Goal: Task Accomplishment & Management: Use online tool/utility

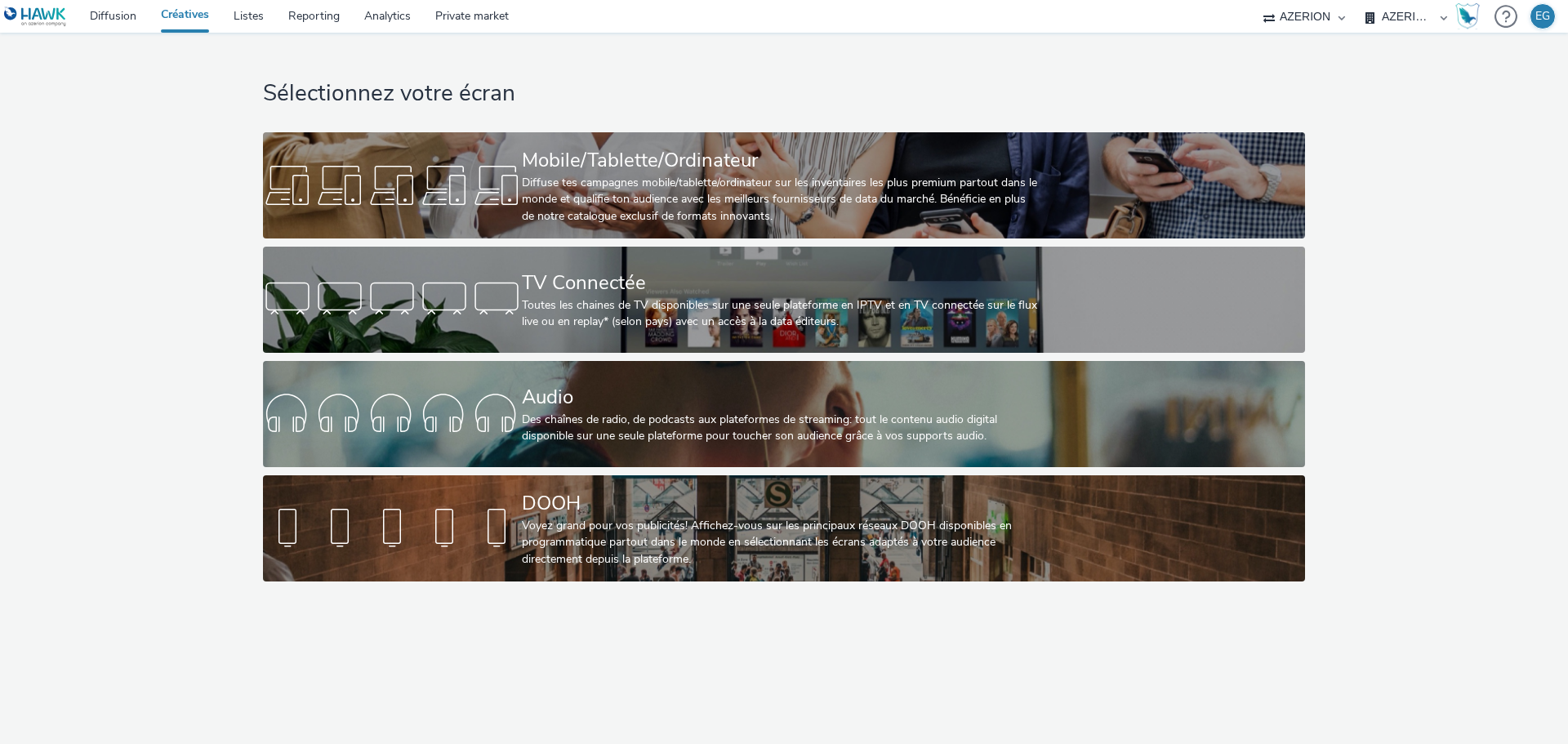
select select "79162ed7-0017-4339-93b0-3399b708648f"
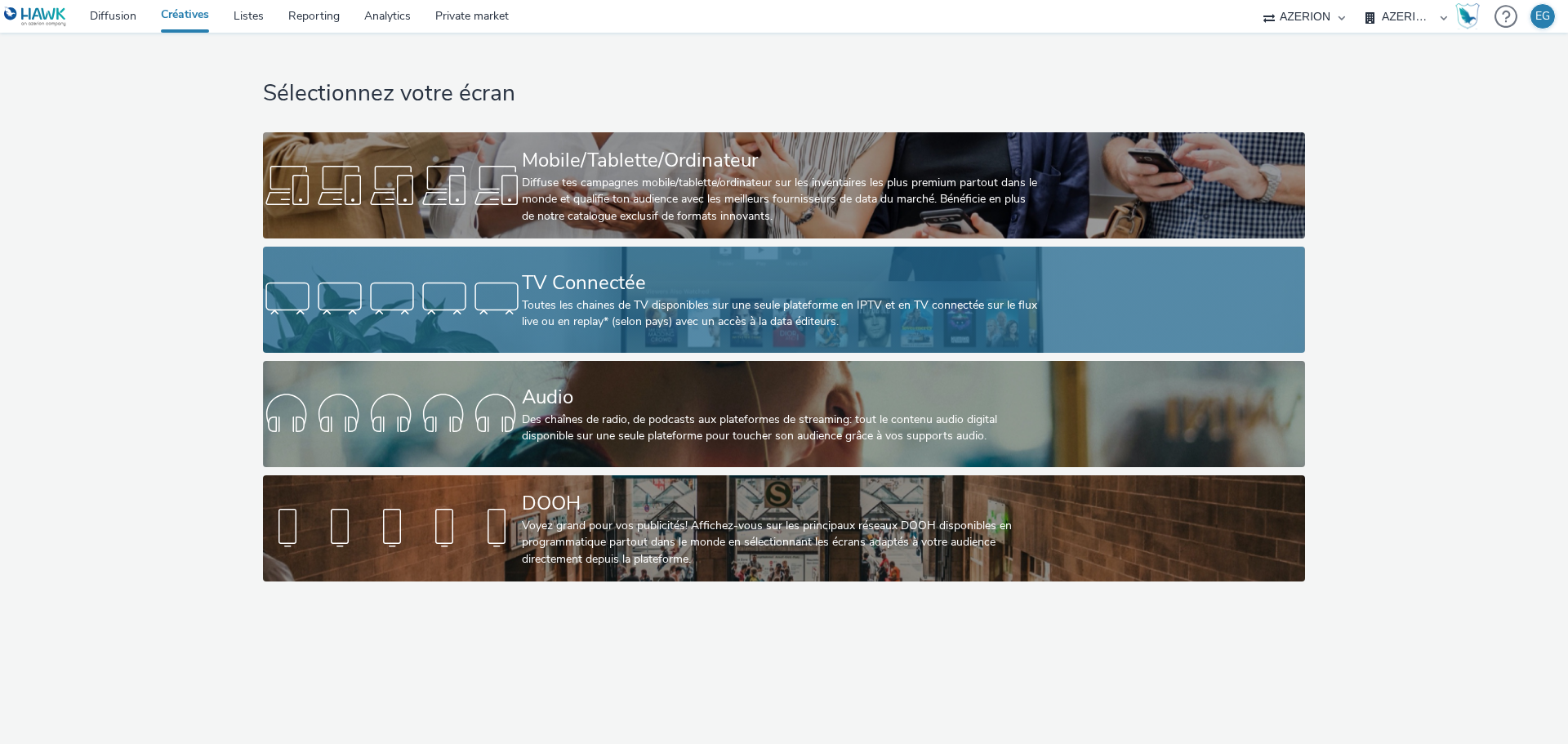
click at [608, 300] on div "Toutes les chaines de TV disponibles sur une seule plateforme en IPTV et en TV …" at bounding box center [780, 314] width 518 height 33
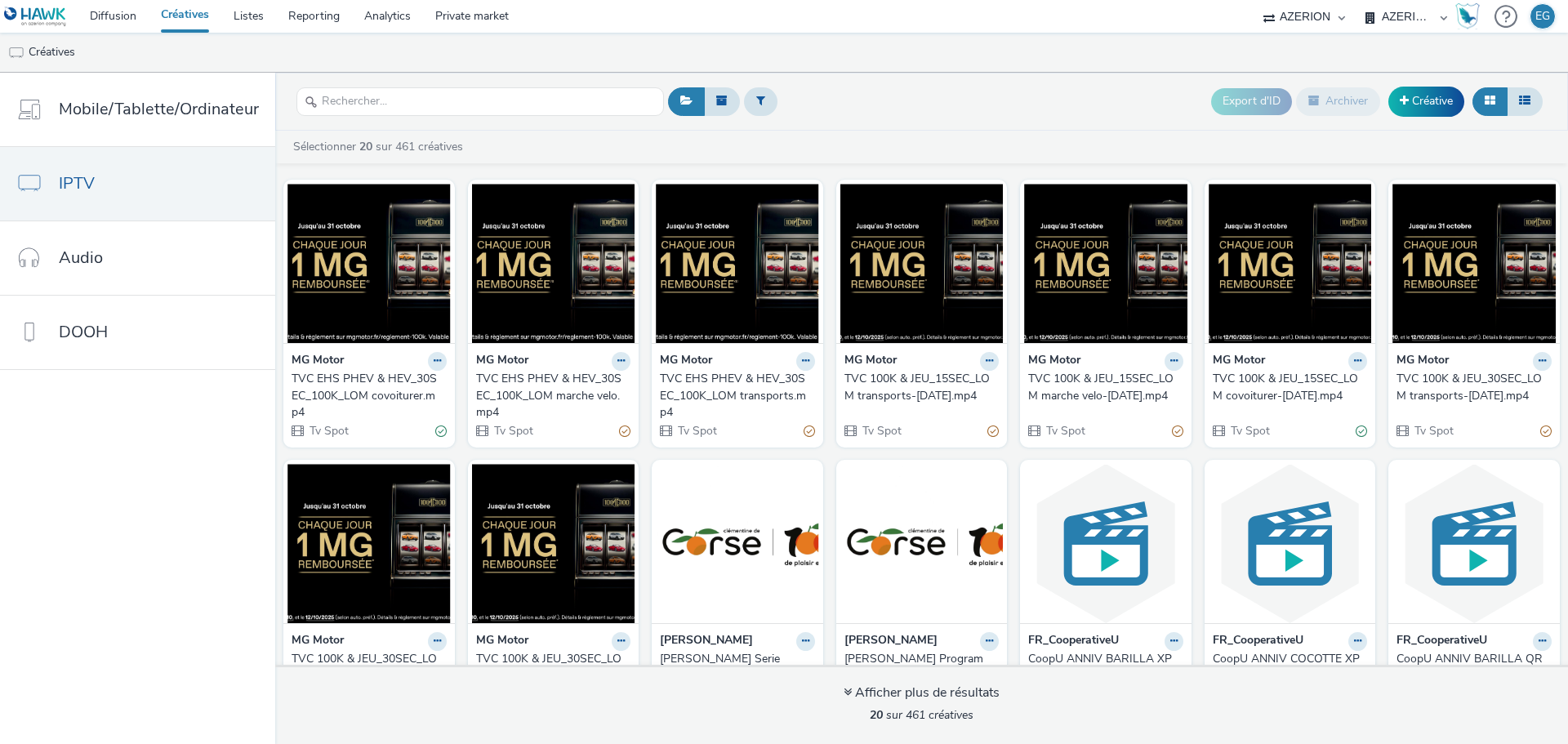
click at [386, 117] on div at bounding box center [480, 102] width 367 height 40
click at [386, 112] on input "text" at bounding box center [480, 101] width 367 height 28
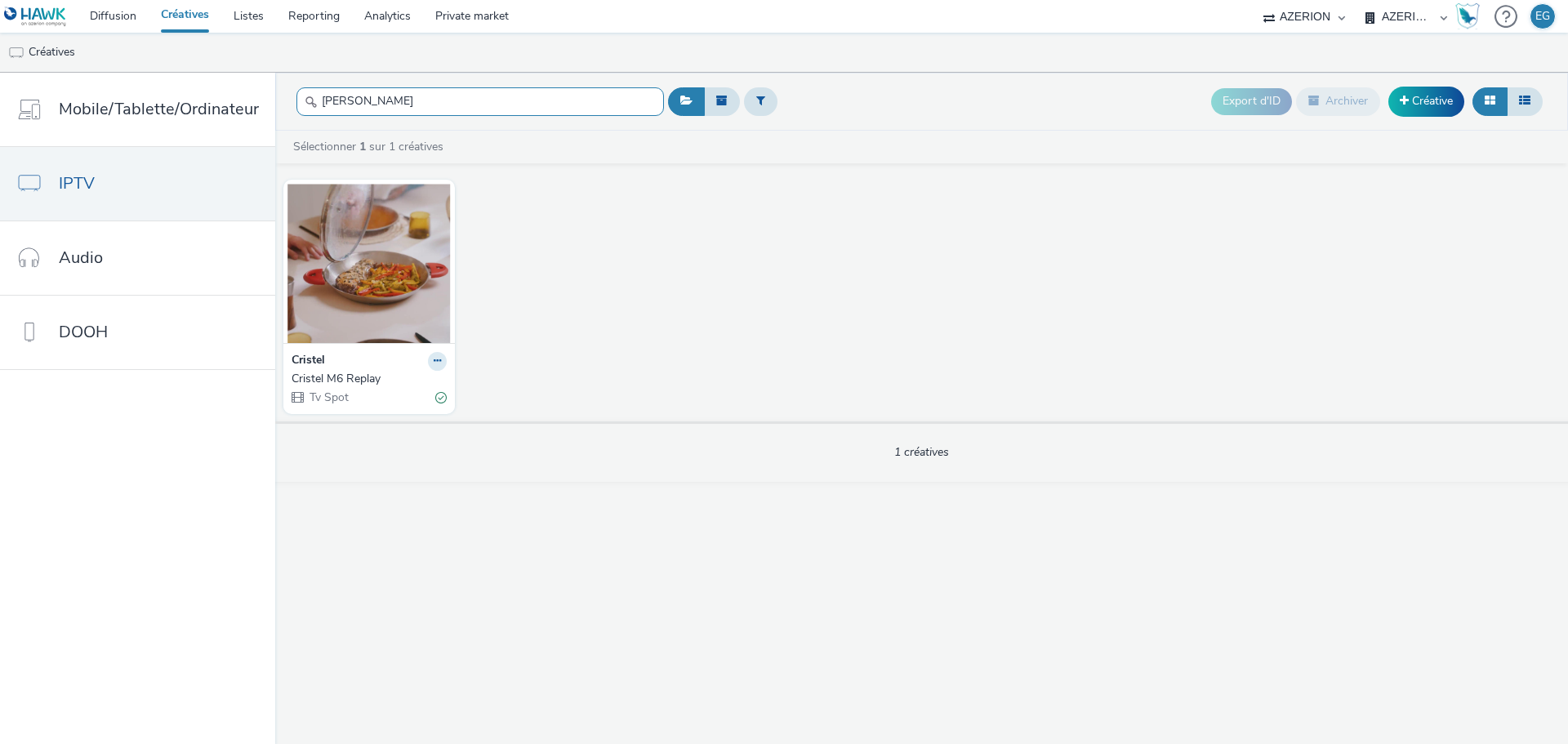
type input "[PERSON_NAME]"
click at [312, 375] on div "Cristel M6 Replay" at bounding box center [366, 379] width 149 height 17
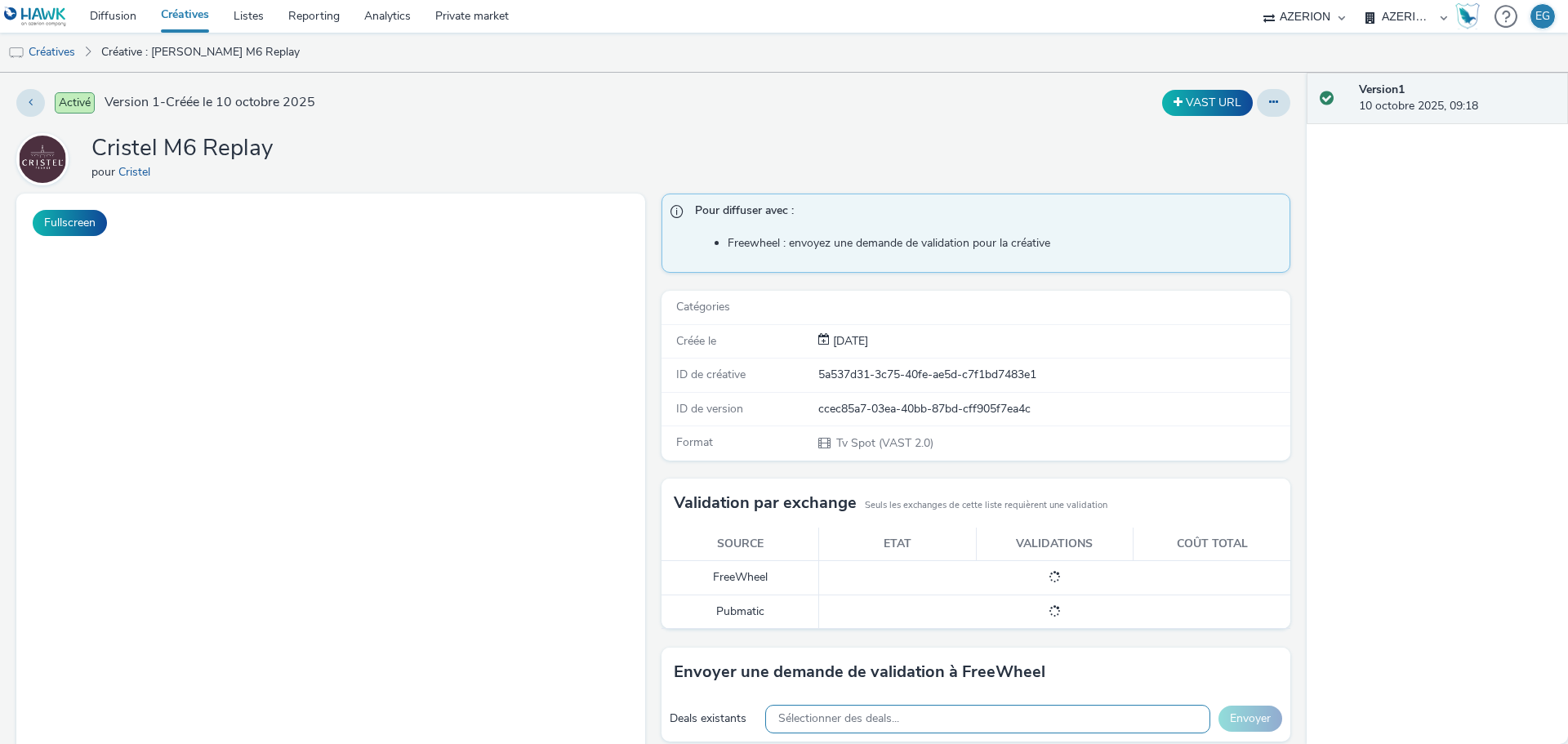
click at [810, 713] on span "Sélectionner des deals..." at bounding box center [839, 719] width 121 height 14
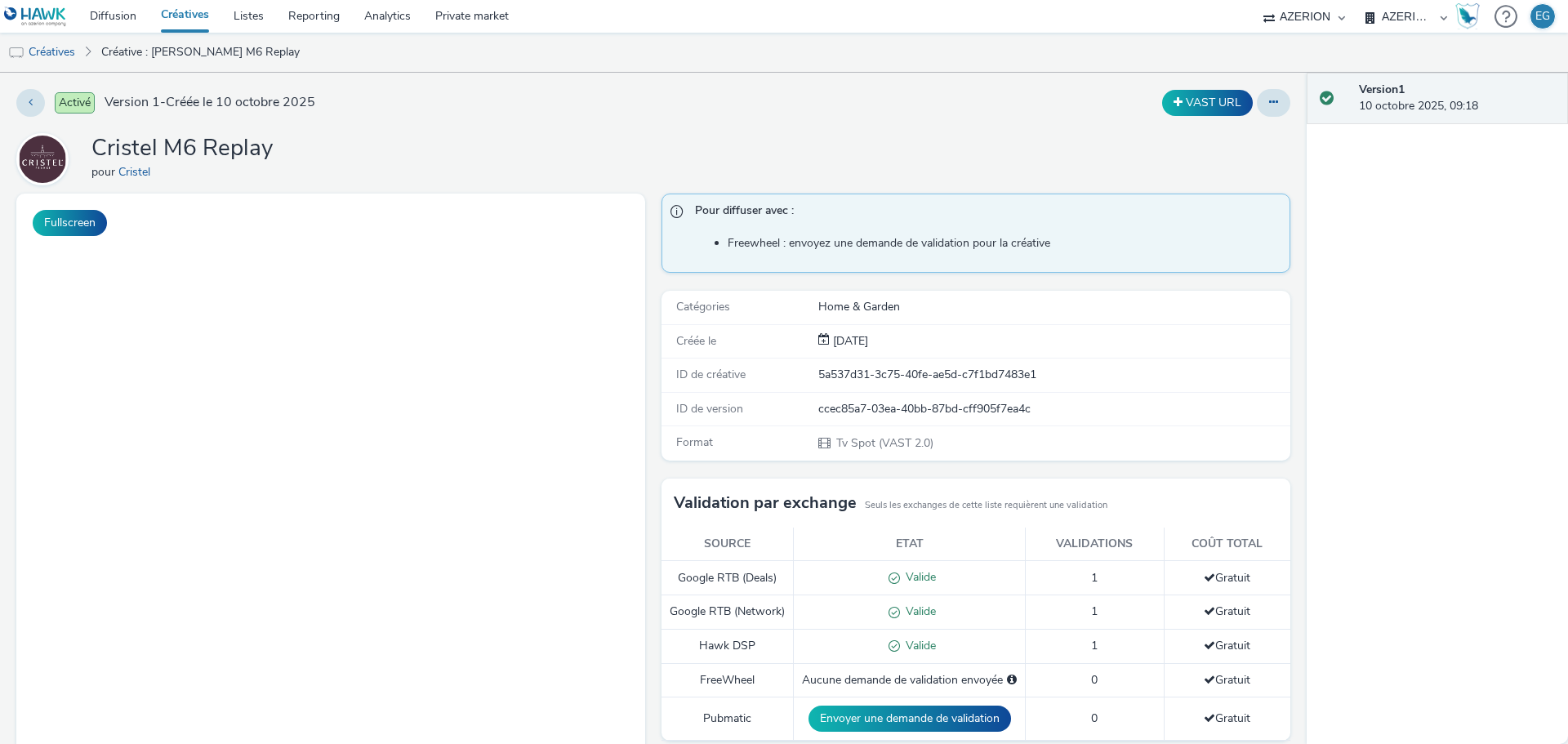
scroll to position [259, 0]
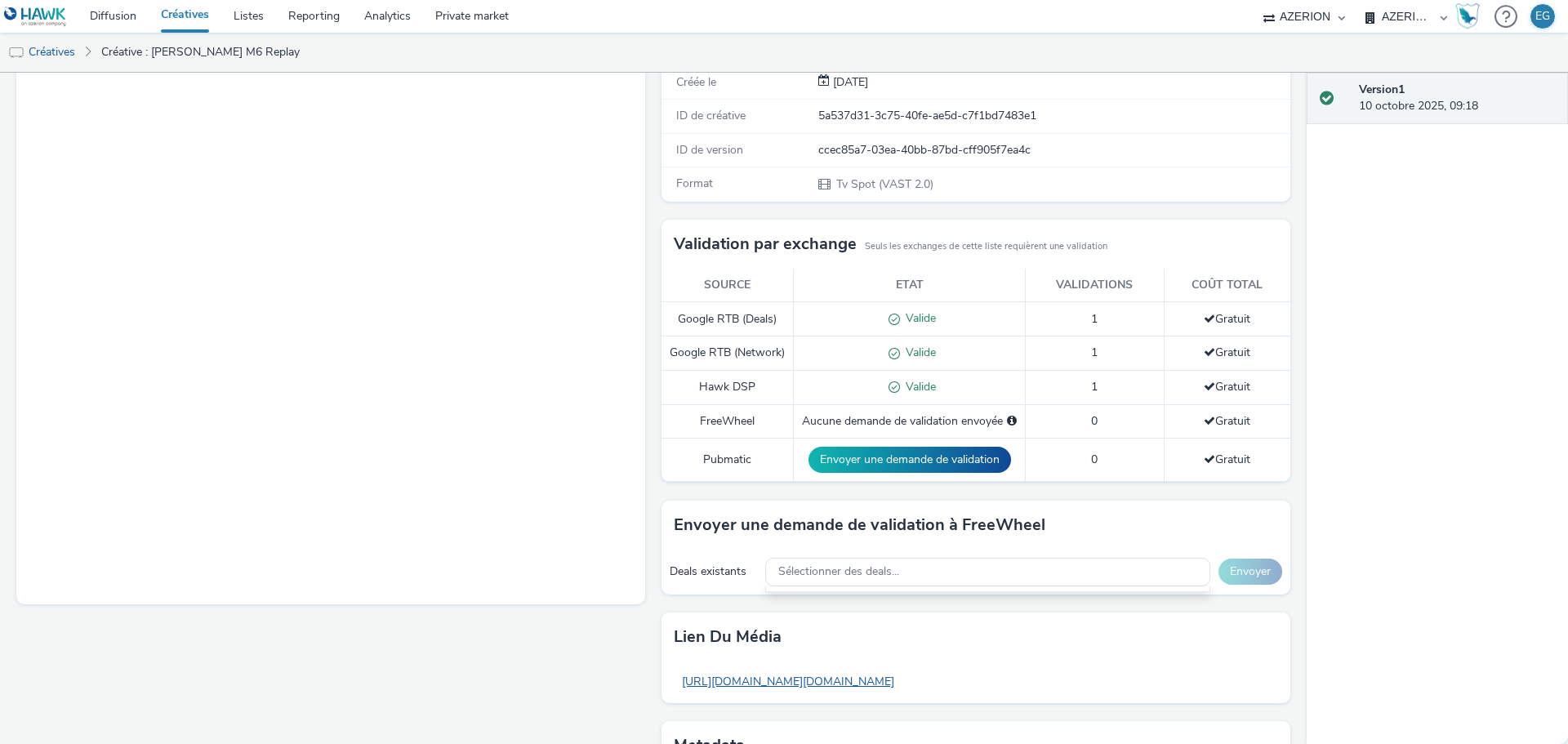
click at [824, 684] on div "TF1 Replay 15s CTV Only 12.86 $ FreeWheel CPM" at bounding box center [987, 655] width 443 height 57
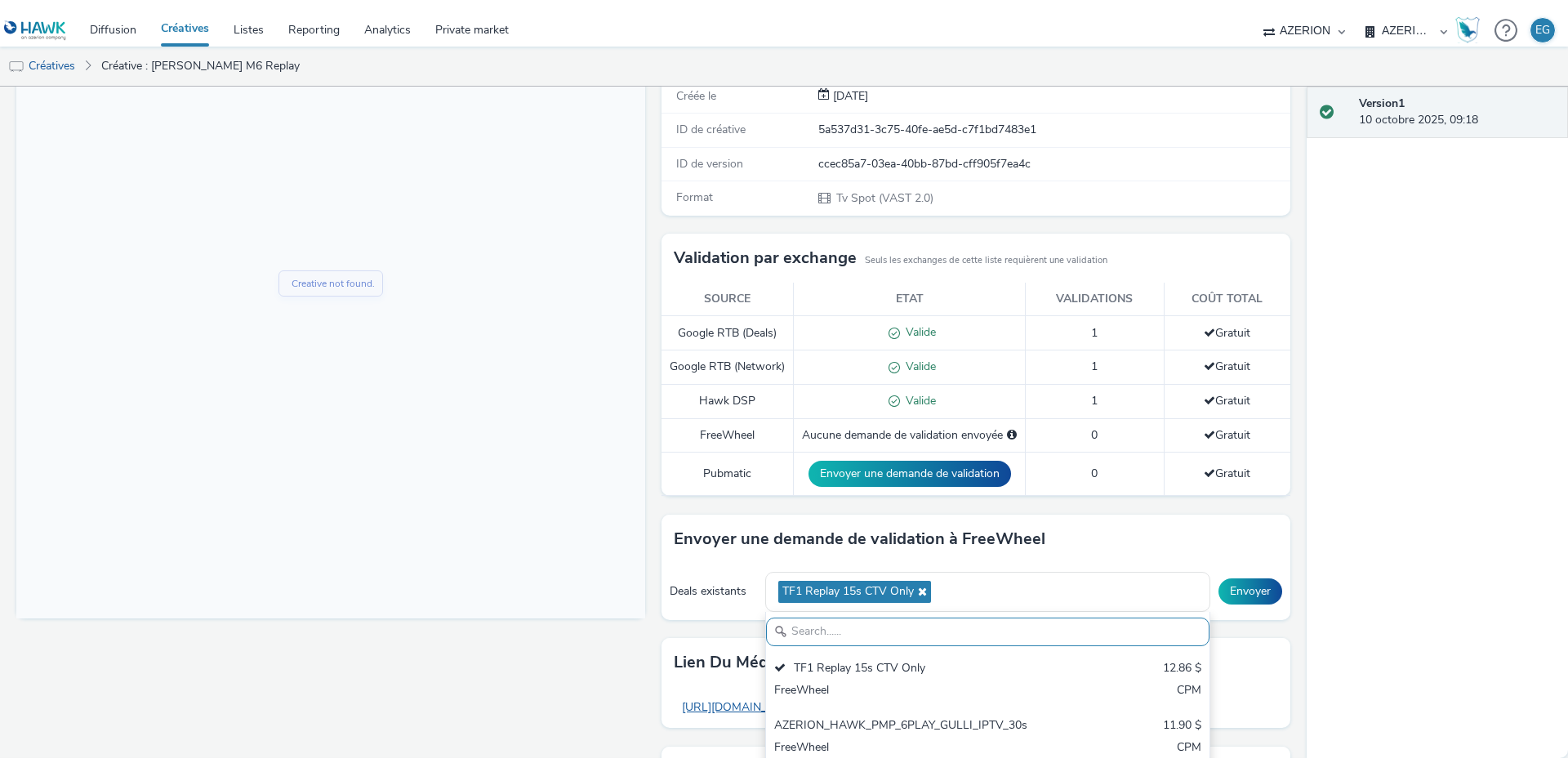
scroll to position [0, 0]
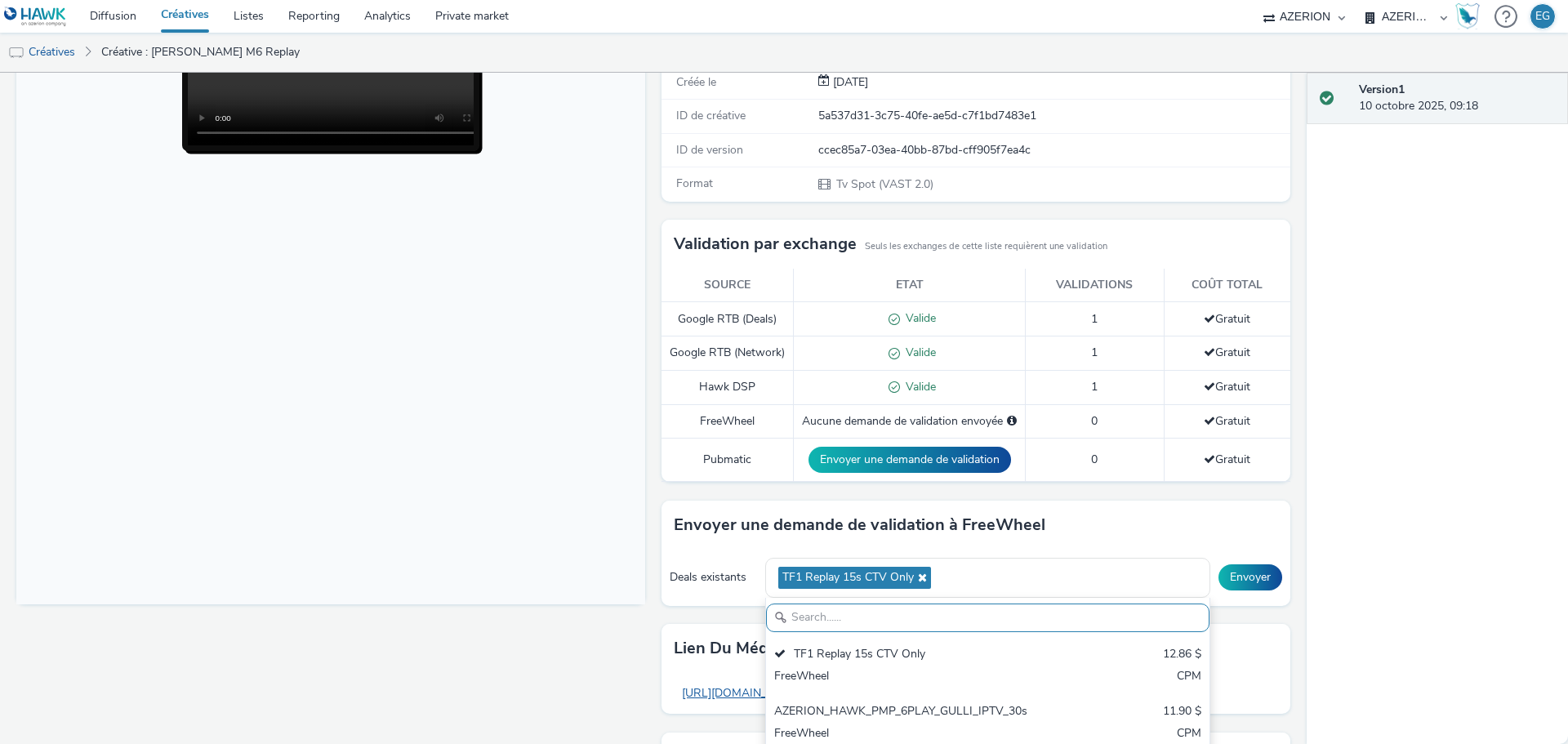
click at [703, 709] on link "[URL][DOMAIN_NAME][DOMAIN_NAME]" at bounding box center [788, 693] width 229 height 32
